Goal: Task Accomplishment & Management: Manage account settings

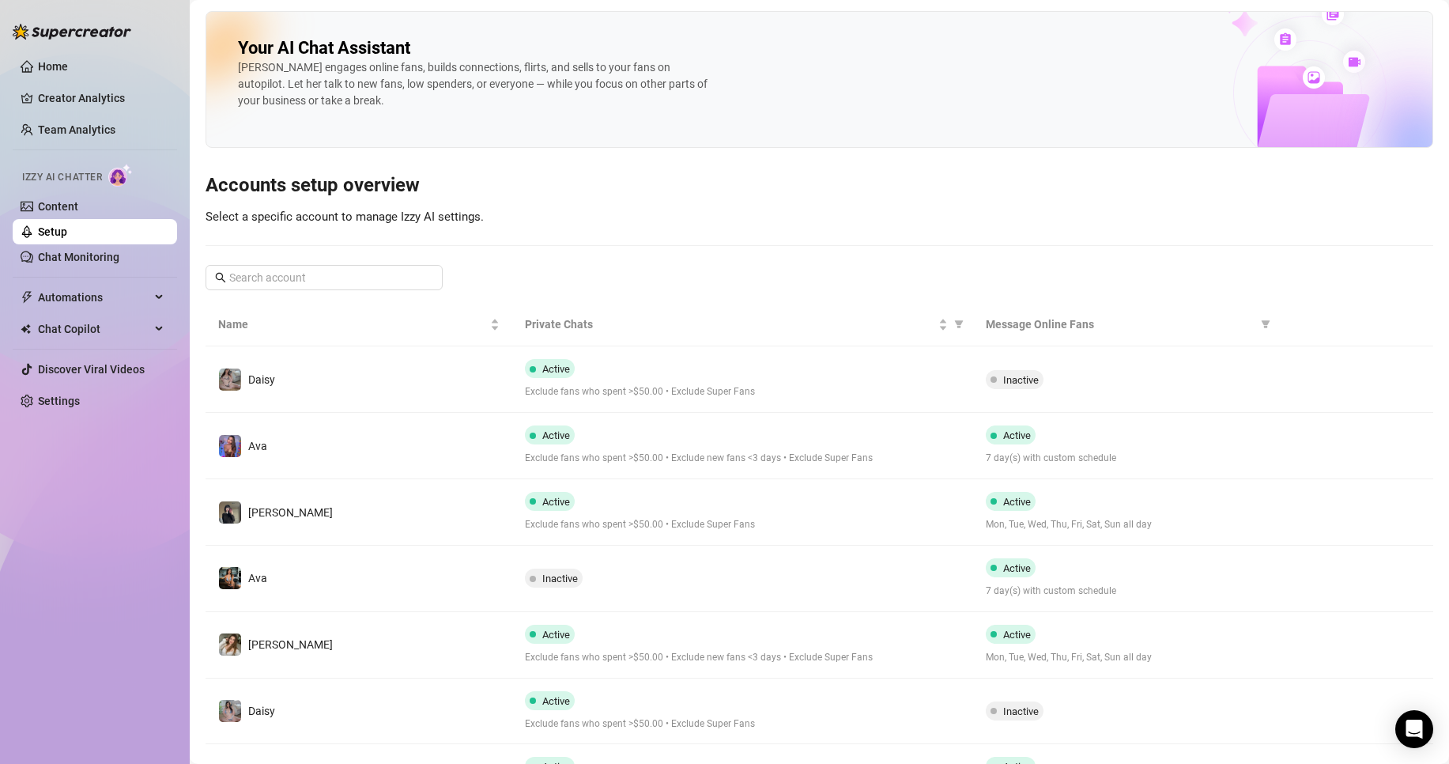
scroll to position [145, 0]
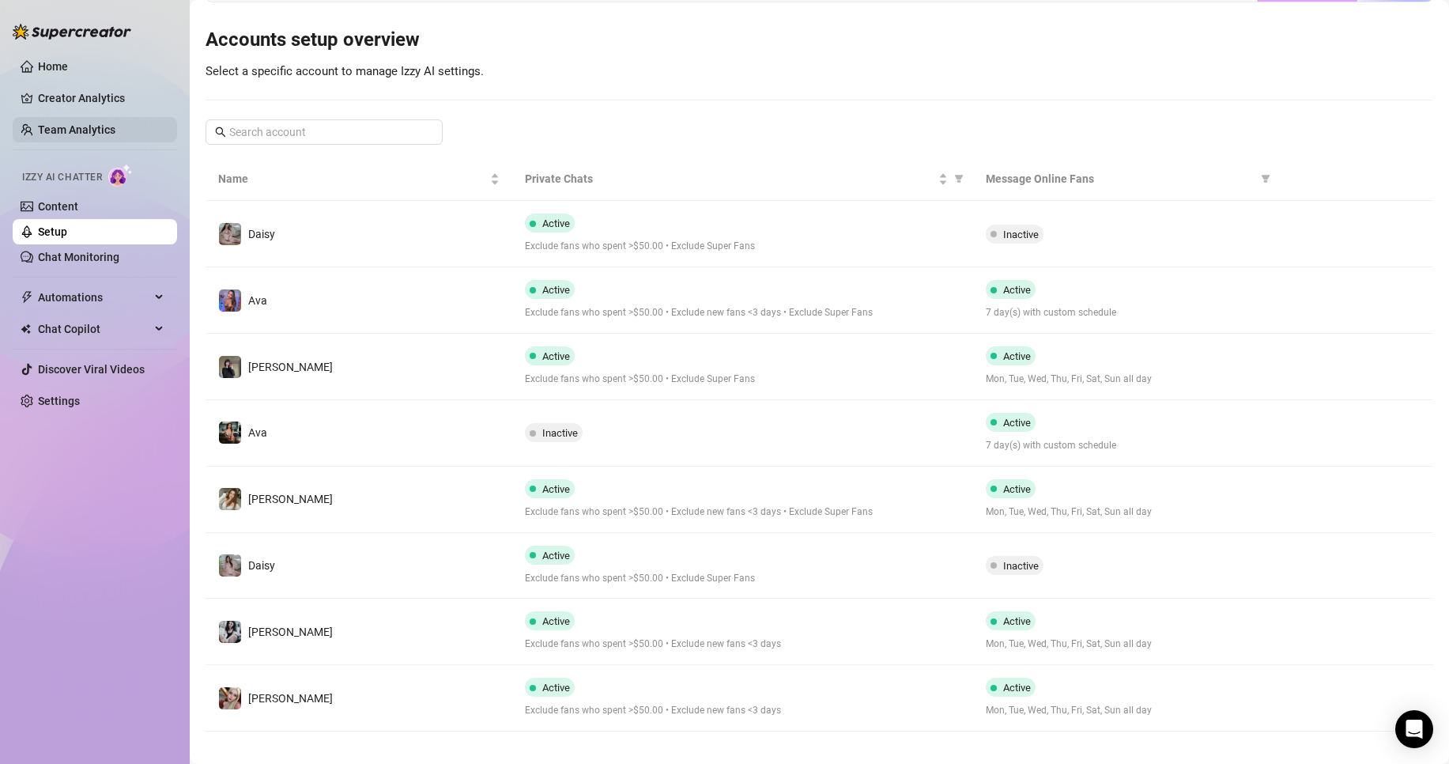
click at [66, 136] on link "Team Analytics" at bounding box center [76, 129] width 77 height 13
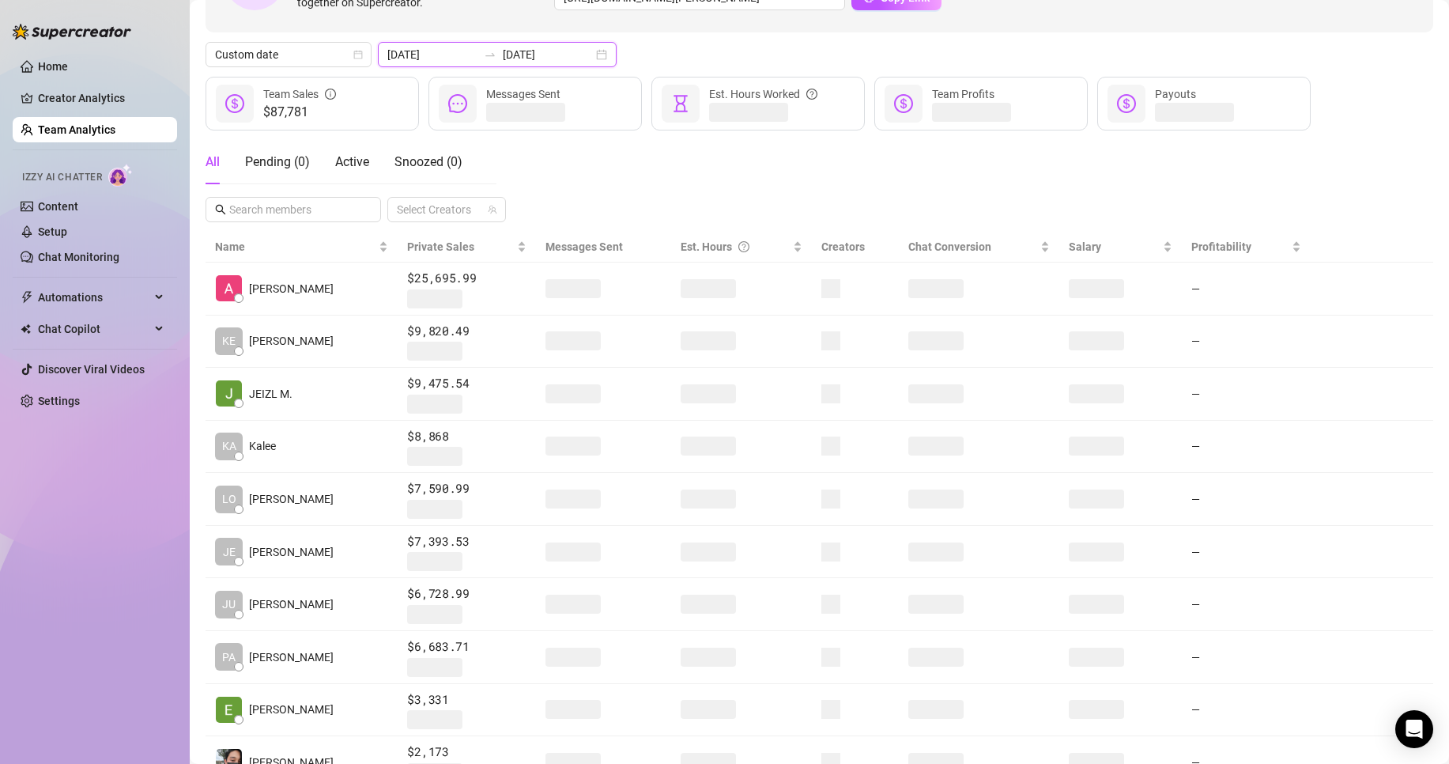
click at [503, 53] on input "[DATE]" at bounding box center [548, 54] width 90 height 17
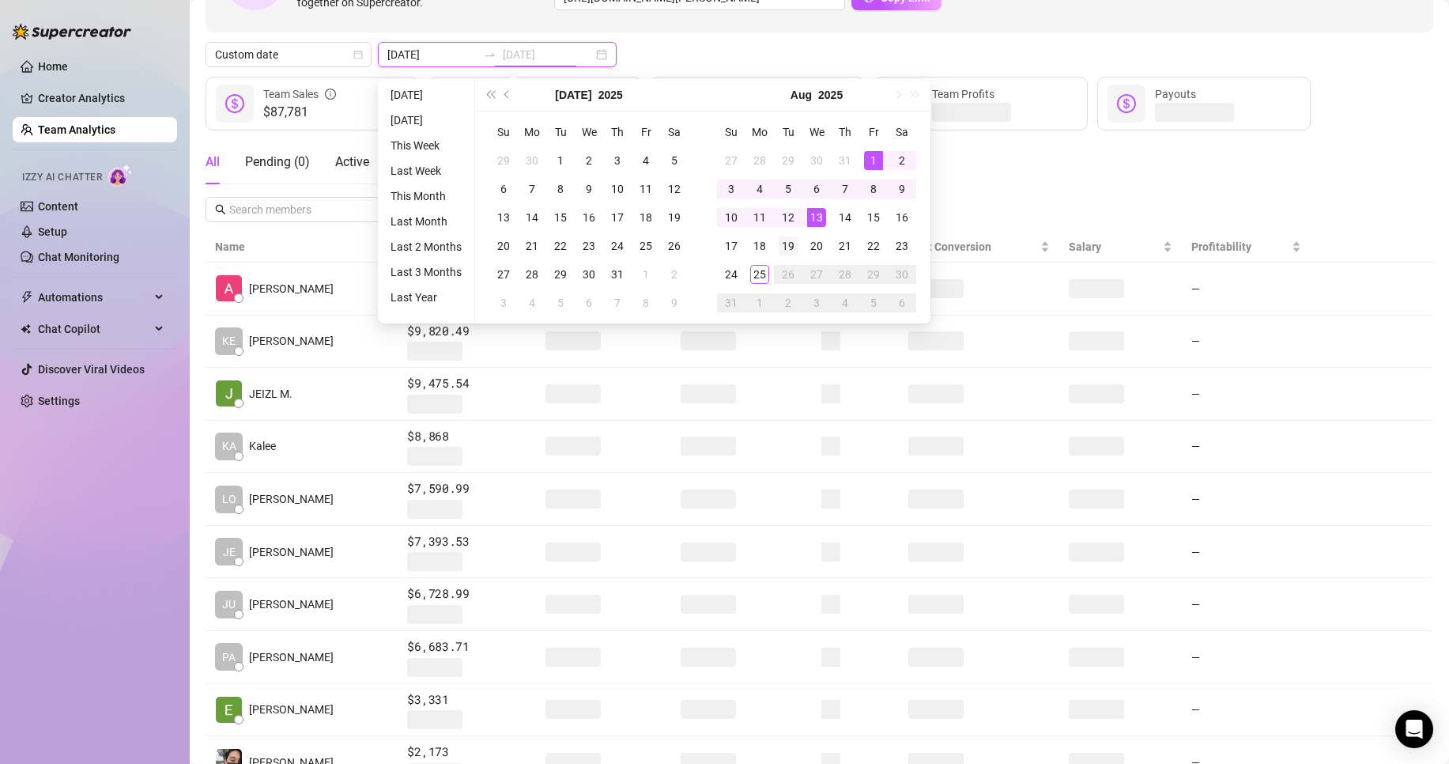
type input "2025-08-19"
click at [786, 244] on div "19" at bounding box center [788, 245] width 19 height 19
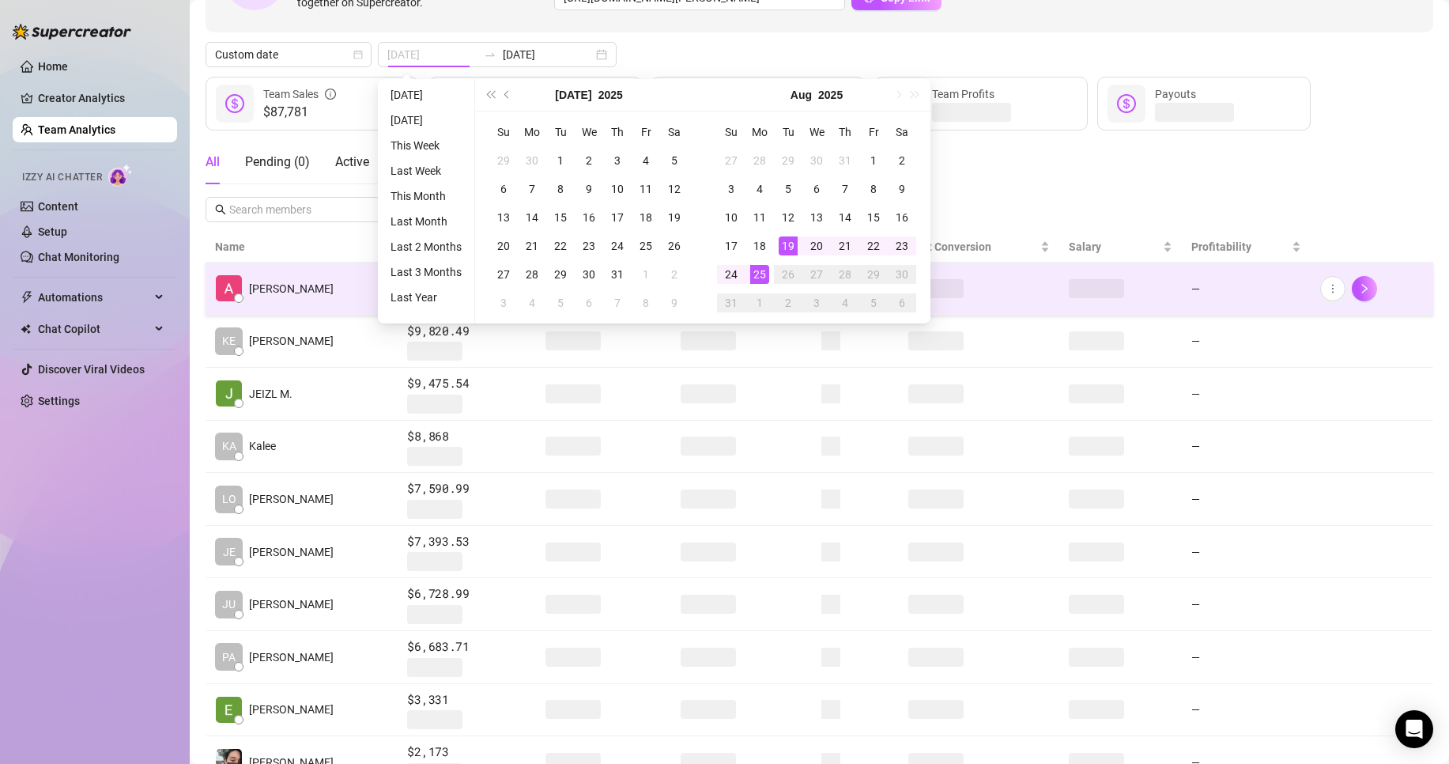
click at [760, 280] on div "25" at bounding box center [759, 274] width 19 height 19
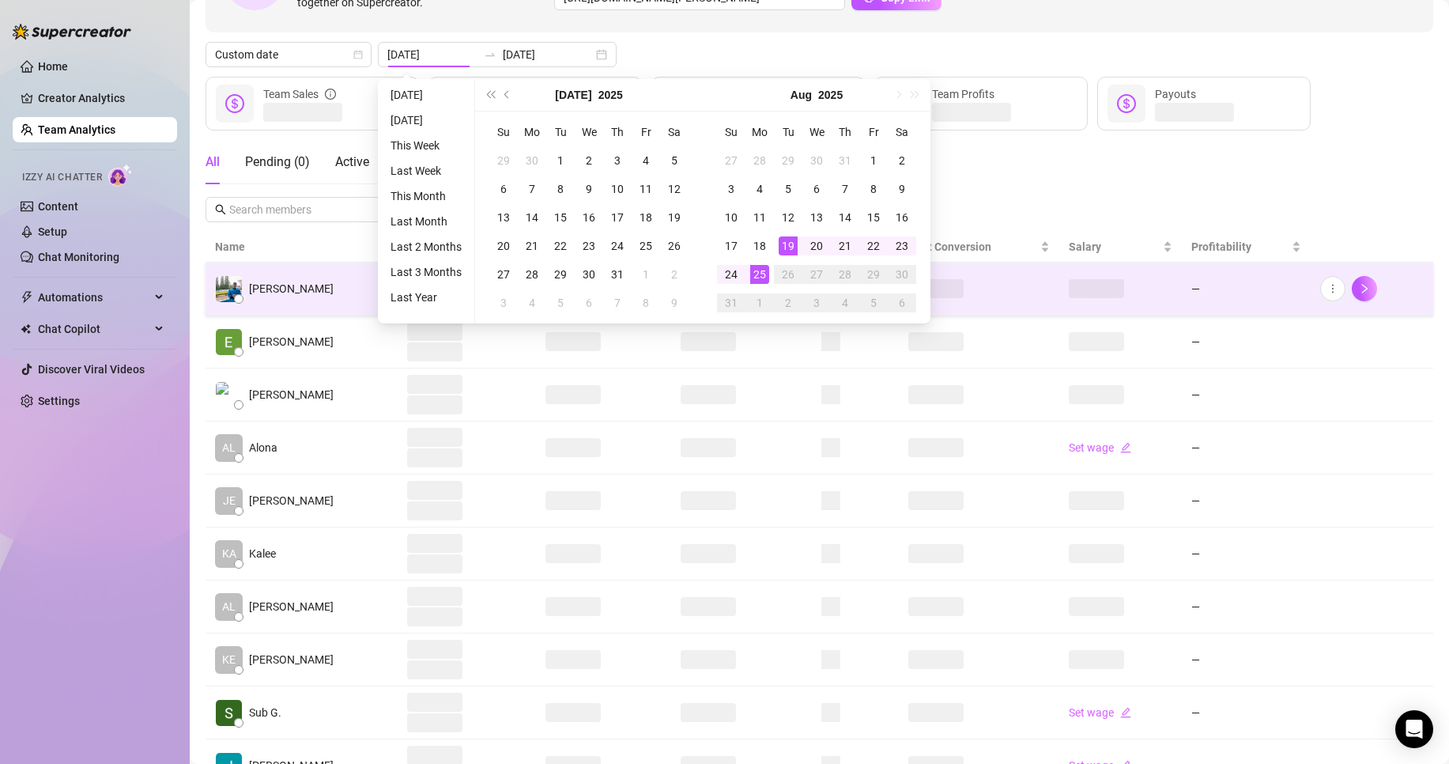
type input "2025-08-24"
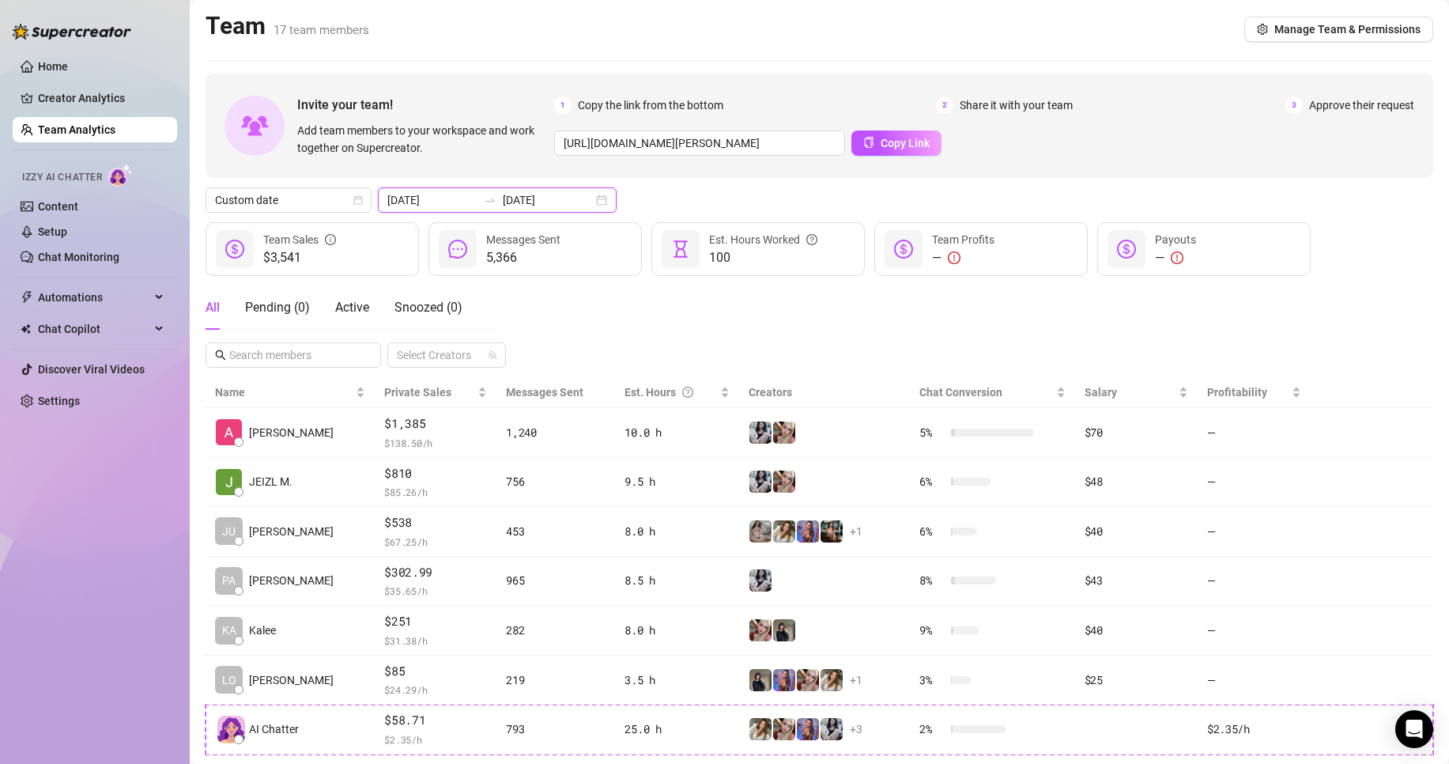
click at [527, 193] on input "2025-08-25" at bounding box center [548, 199] width 90 height 17
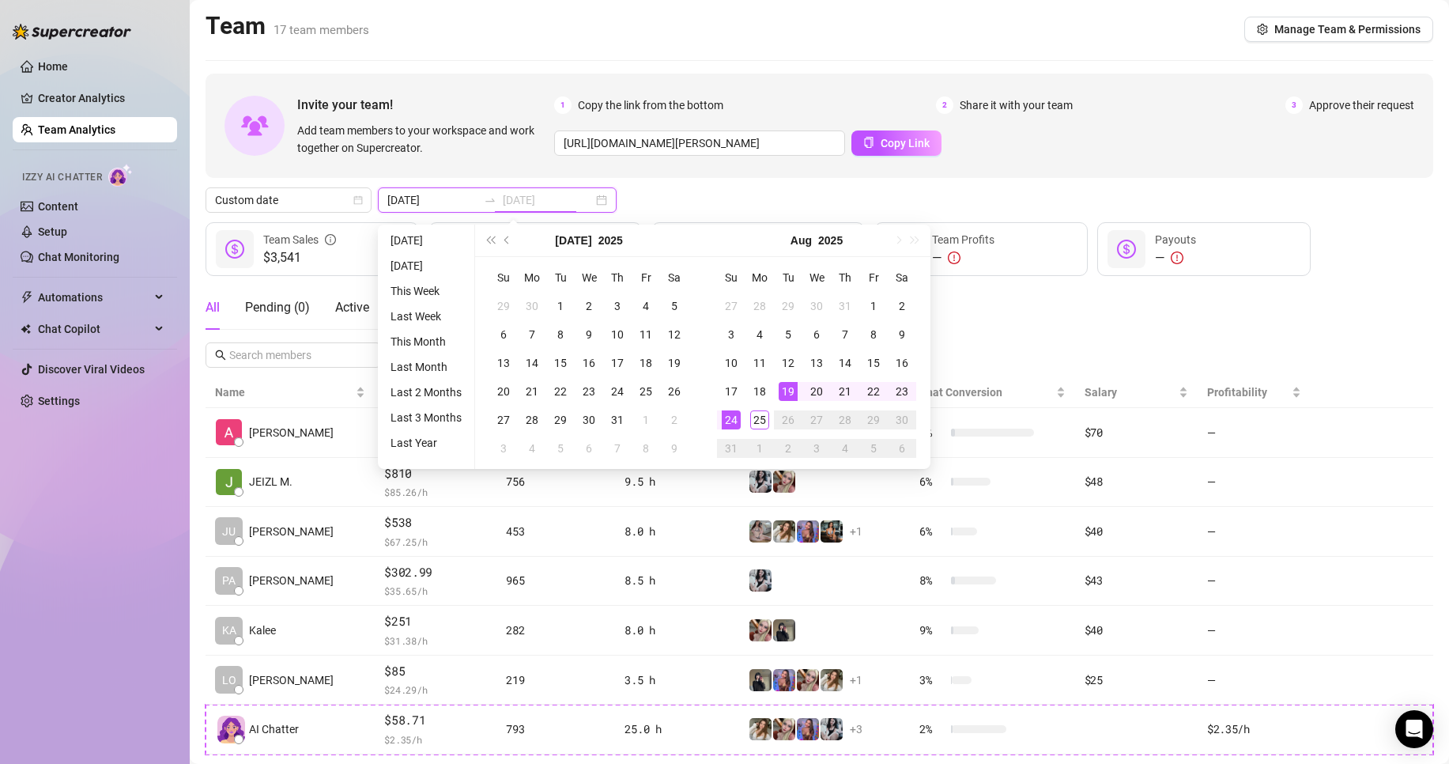
type input "2025-08-19"
click at [796, 384] on div "19" at bounding box center [788, 391] width 19 height 19
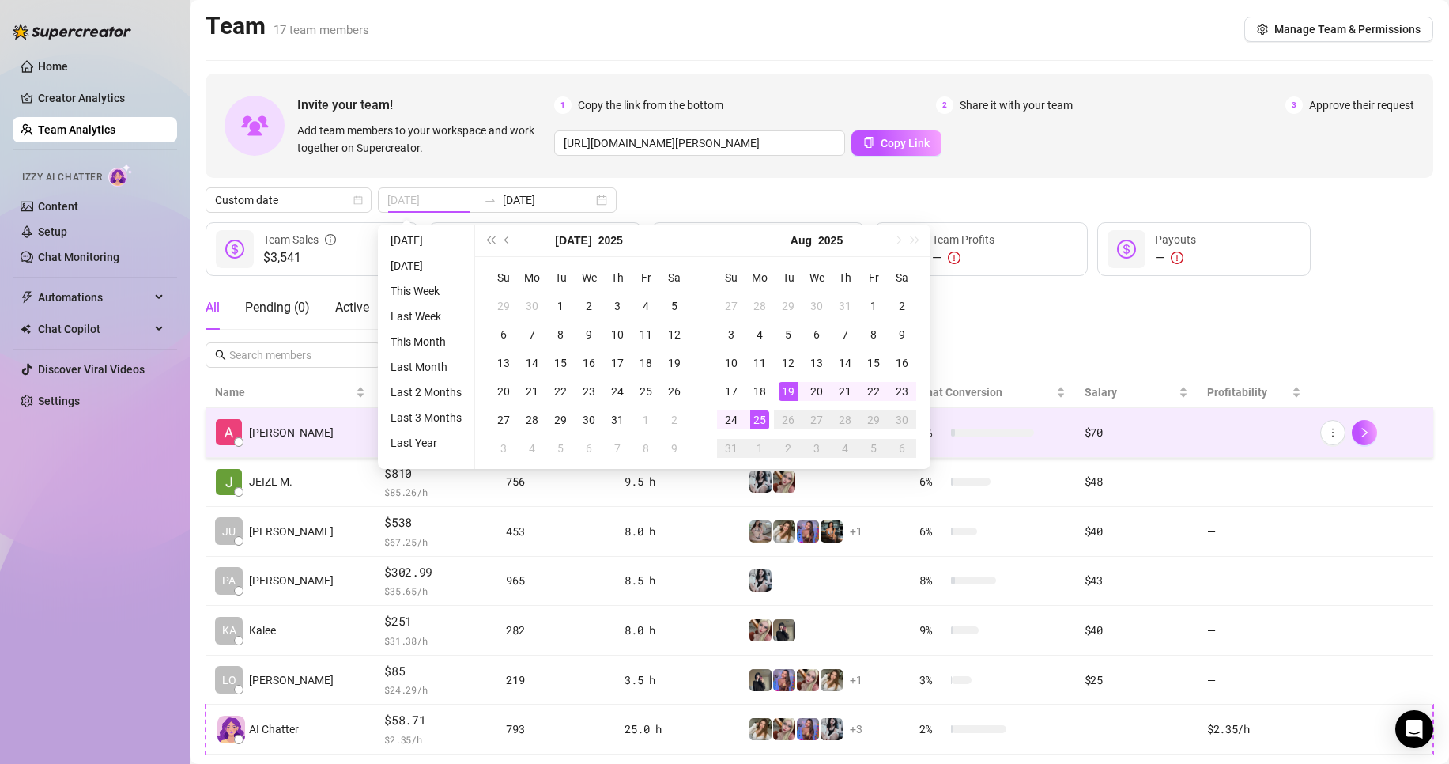
click at [750, 426] on div "25" at bounding box center [759, 419] width 19 height 19
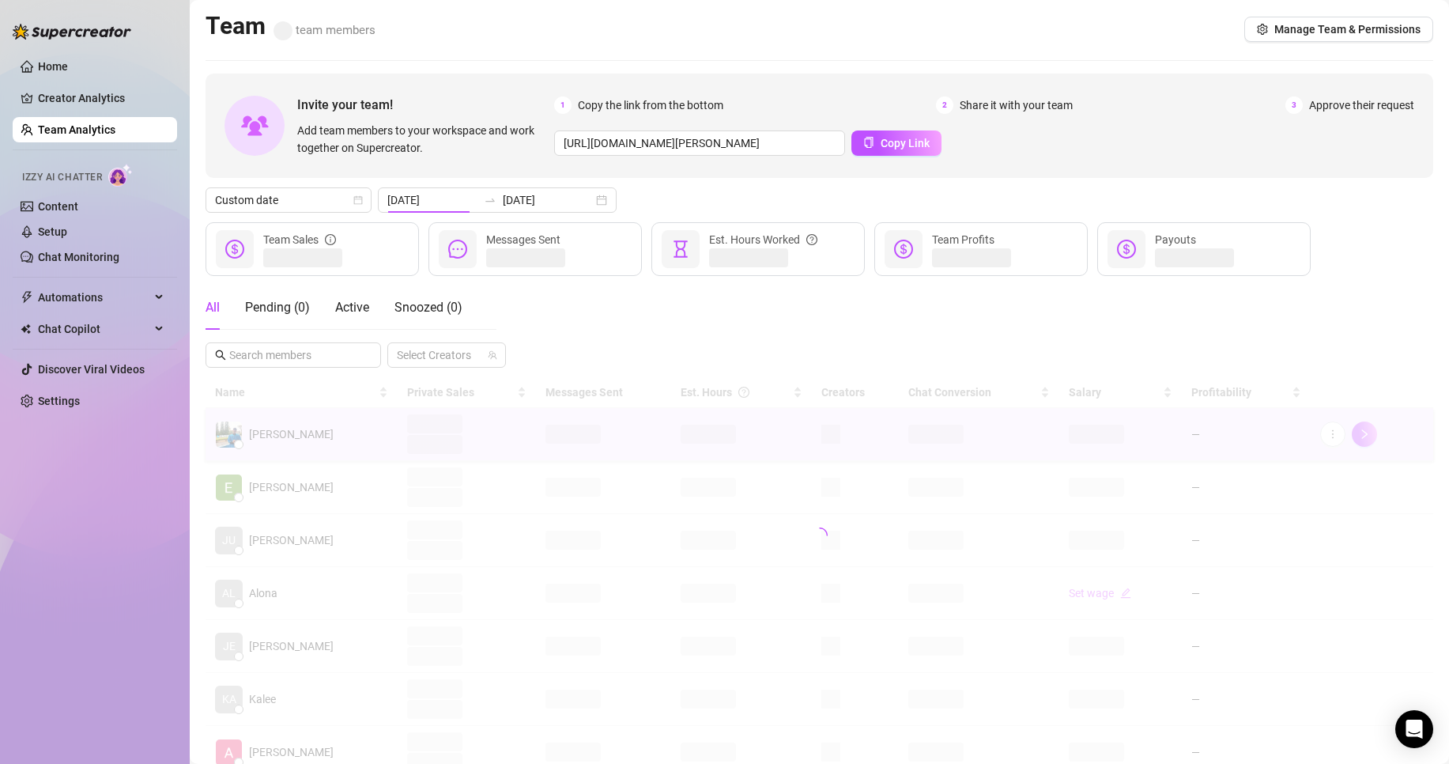
type input "2025-08-19"
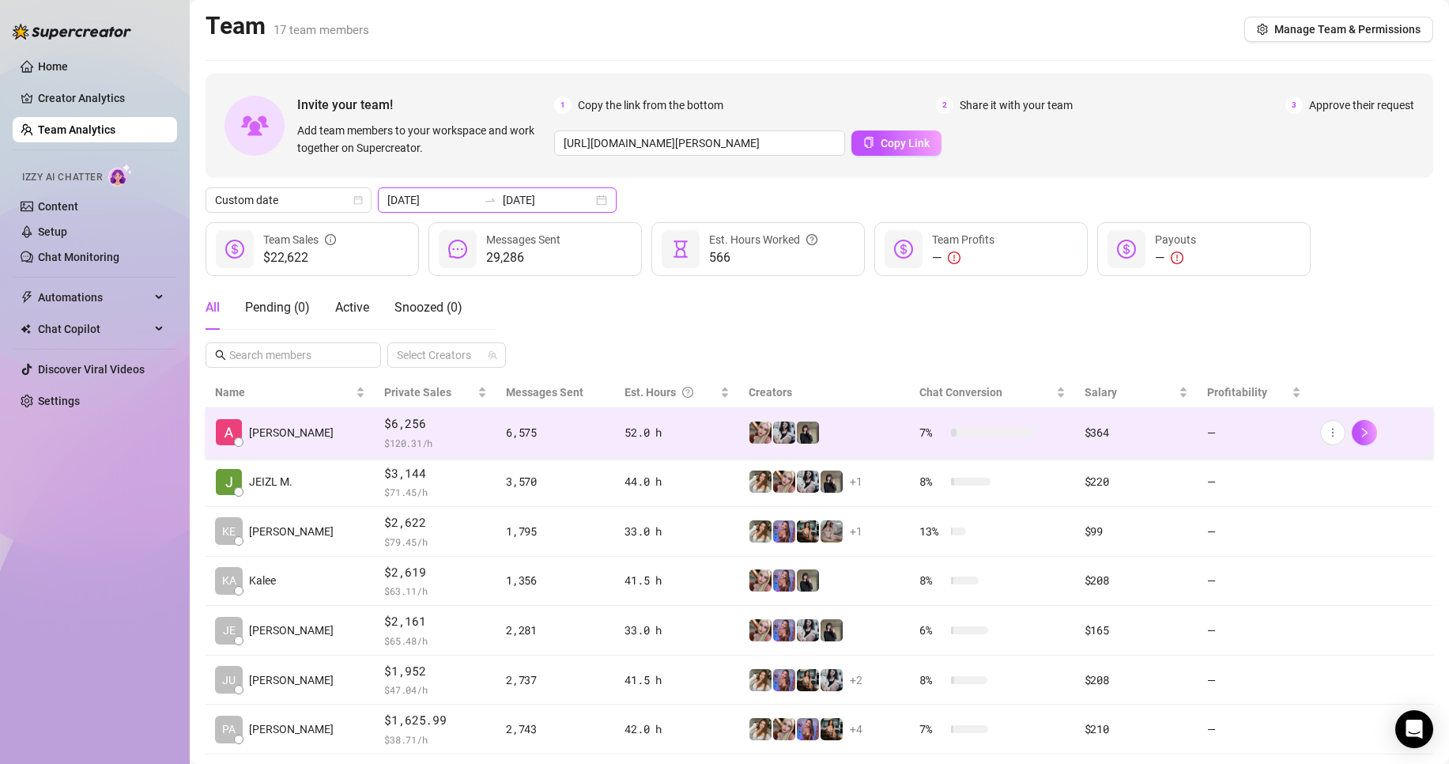
click at [549, 194] on input "2025-08-25" at bounding box center [548, 199] width 90 height 17
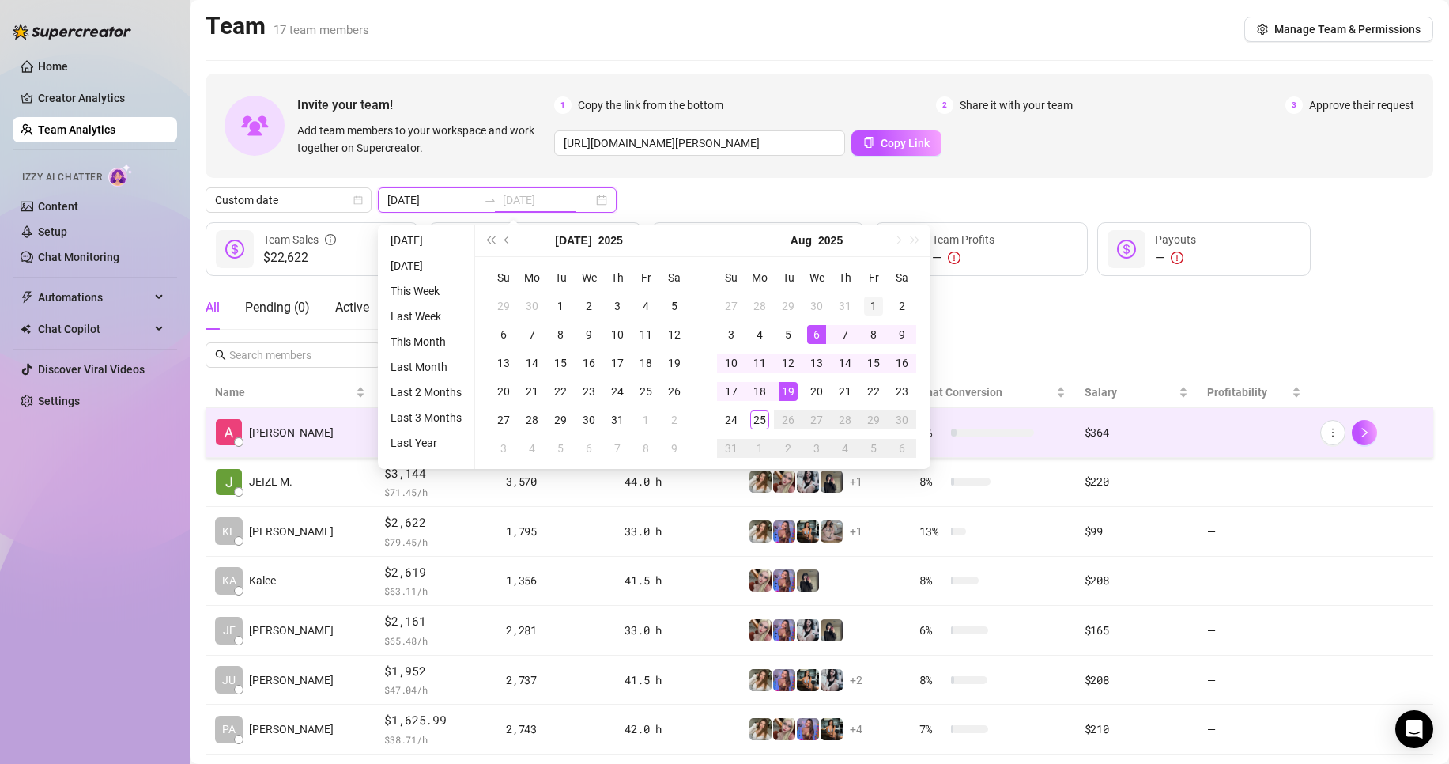
type input "2025-08-01"
click at [878, 300] on div "1" at bounding box center [873, 305] width 19 height 19
click at [769, 415] on td "25" at bounding box center [760, 420] width 28 height 28
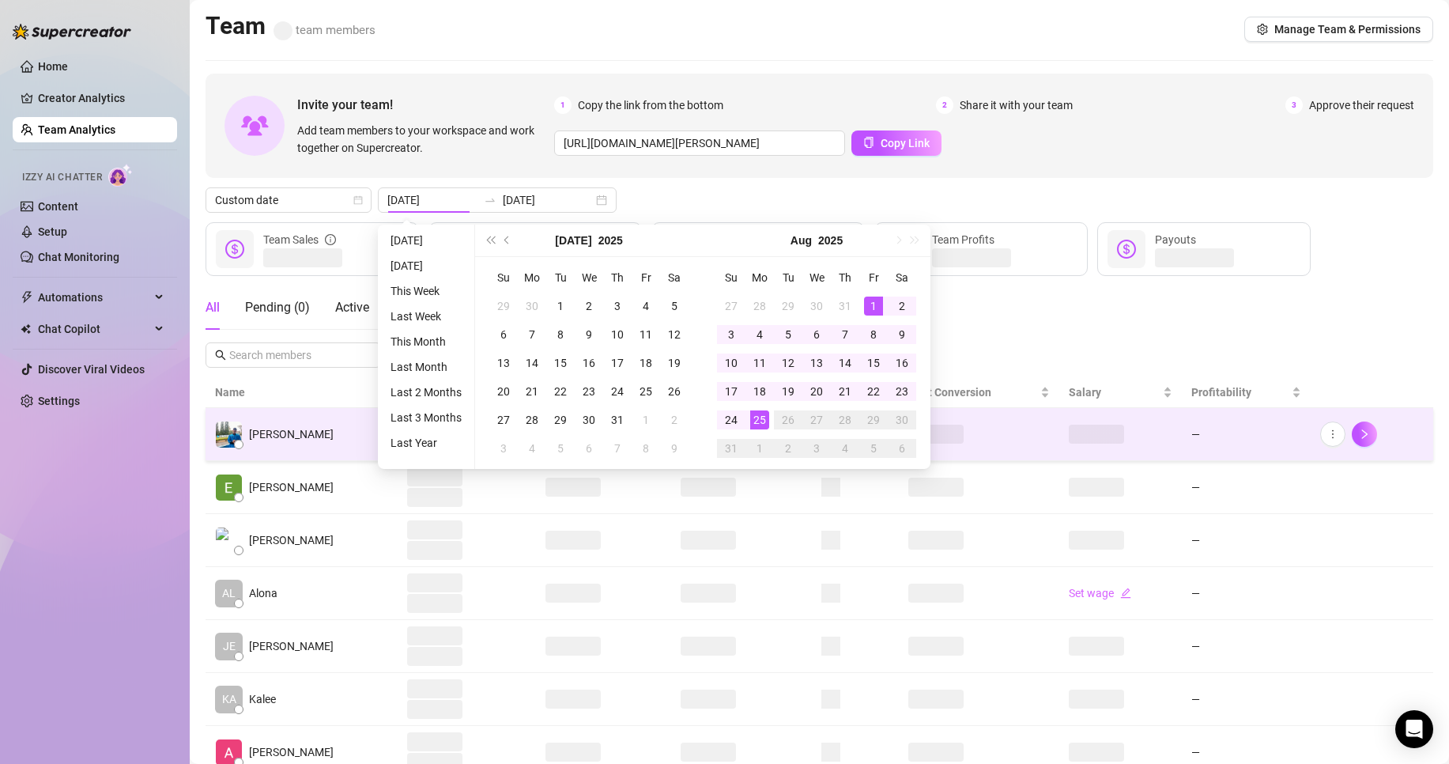
type input "2025-08-01"
type input "2025-08-25"
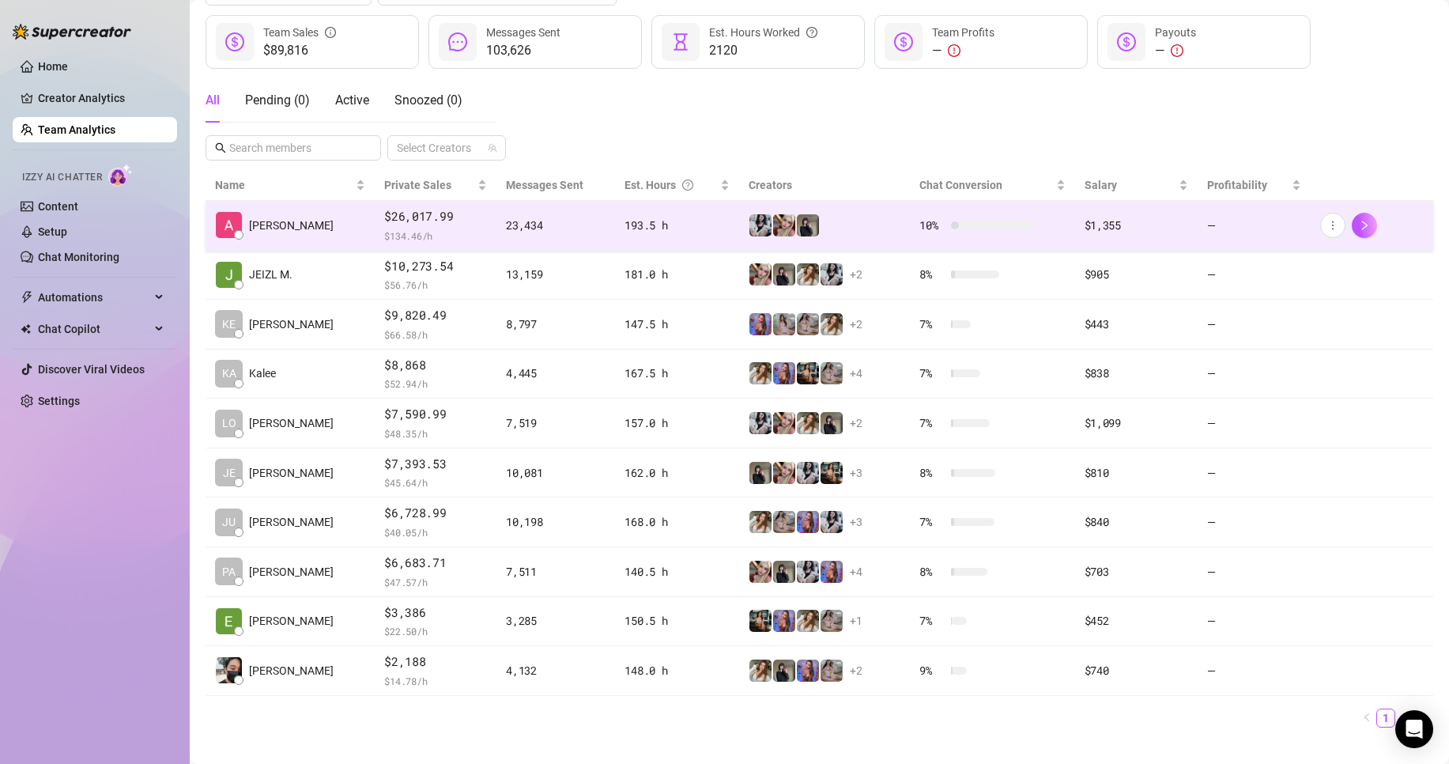
scroll to position [197, 0]
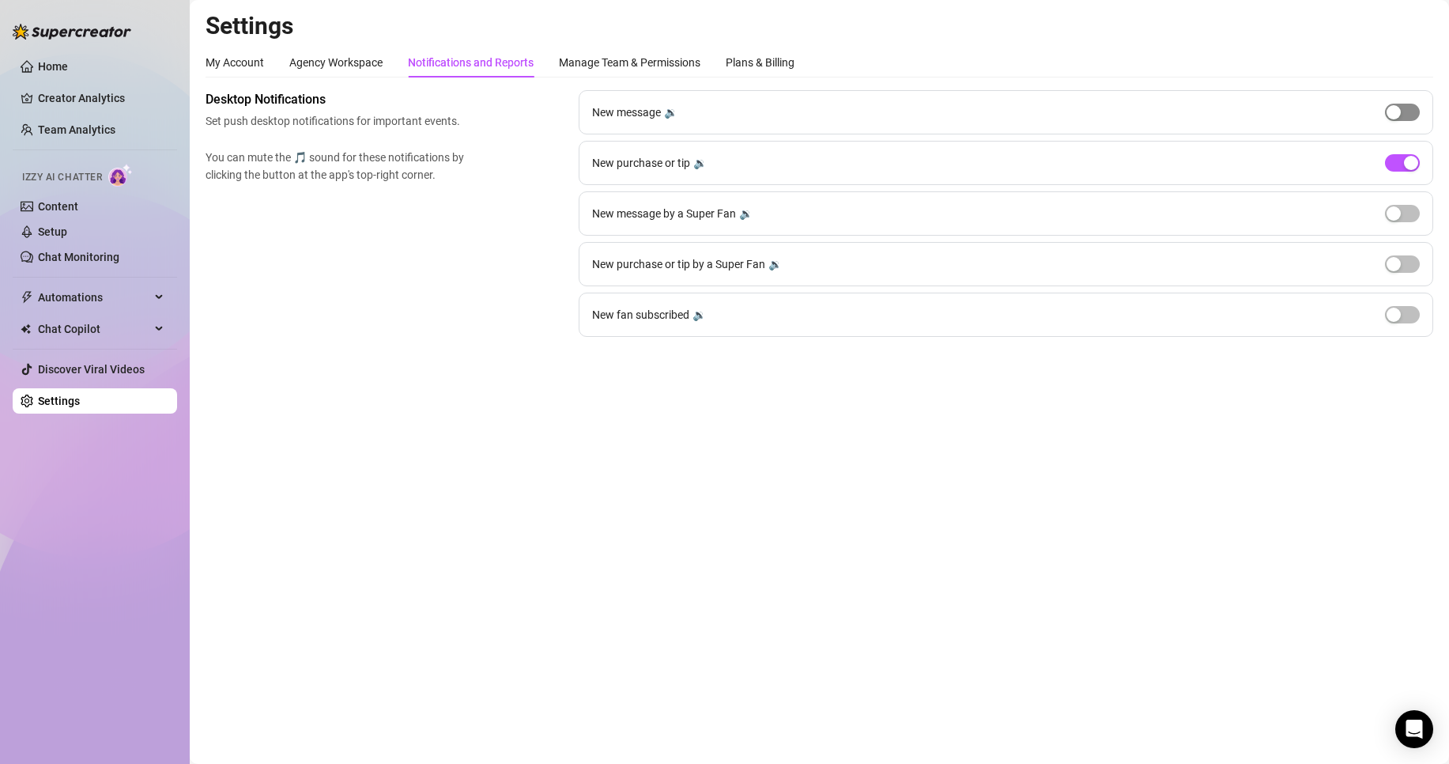
click at [1398, 115] on div "button" at bounding box center [1394, 112] width 14 height 14
click at [1398, 115] on span "button" at bounding box center [1402, 112] width 35 height 17
click at [1408, 161] on div "button" at bounding box center [1411, 163] width 14 height 14
click at [1408, 161] on span "button" at bounding box center [1402, 162] width 35 height 17
